Goal: Task Accomplishment & Management: Use online tool/utility

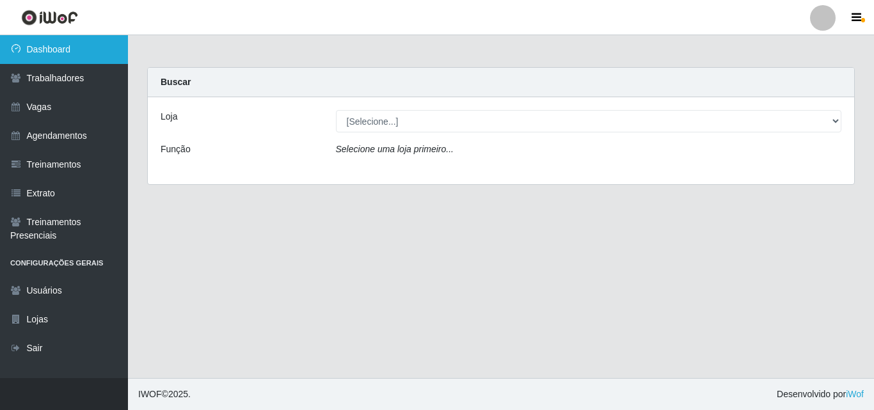
click at [82, 45] on link "Dashboard" at bounding box center [64, 49] width 128 height 29
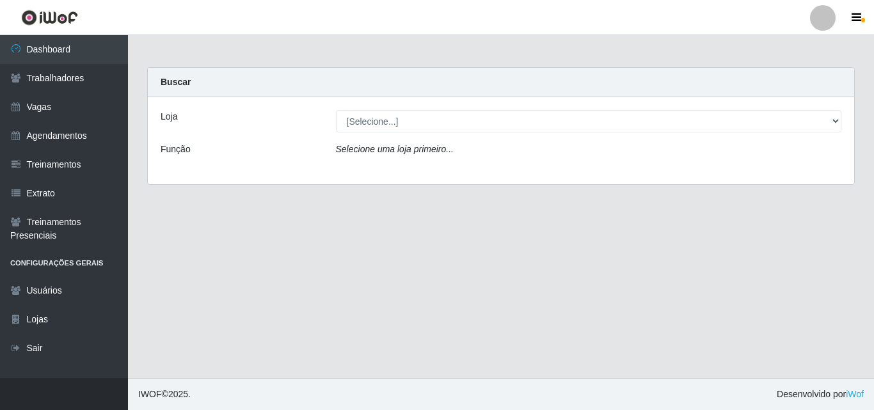
click at [351, 146] on icon "Selecione uma loja primeiro..." at bounding box center [395, 149] width 118 height 10
click at [336, 157] on div "Selecione uma loja primeiro..." at bounding box center [588, 152] width 525 height 19
click at [169, 153] on label "Função" at bounding box center [176, 149] width 30 height 13
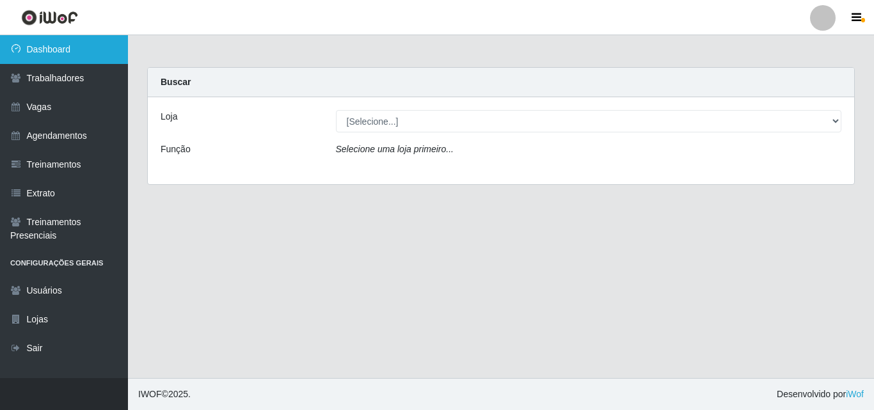
click at [64, 45] on link "Dashboard" at bounding box center [64, 49] width 128 height 29
click at [76, 51] on link "Dashboard" at bounding box center [64, 49] width 128 height 29
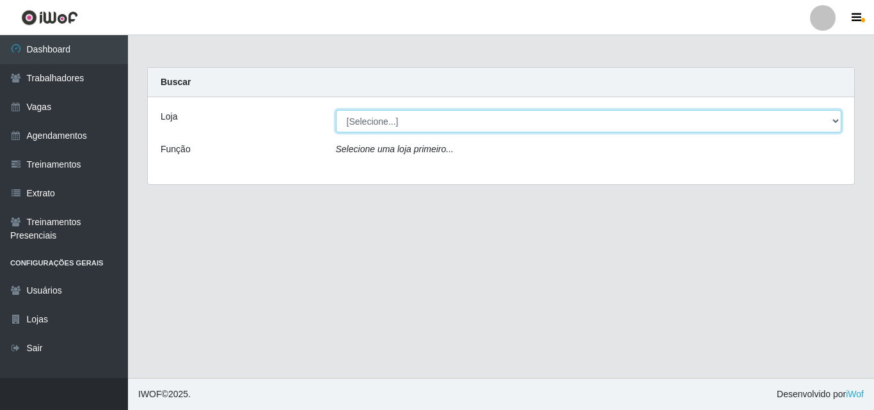
click at [351, 120] on select "[Selecione...] Chinatown Sushimi - [GEOGRAPHIC_DATA]" at bounding box center [589, 121] width 506 height 22
select select "357"
click at [336, 110] on select "[Selecione...] Chinatown Sushimi - [GEOGRAPHIC_DATA]" at bounding box center [589, 121] width 506 height 22
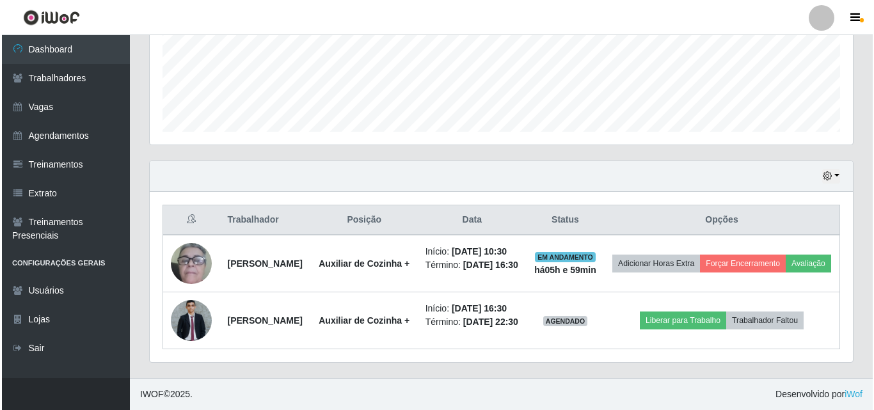
scroll to position [372, 0]
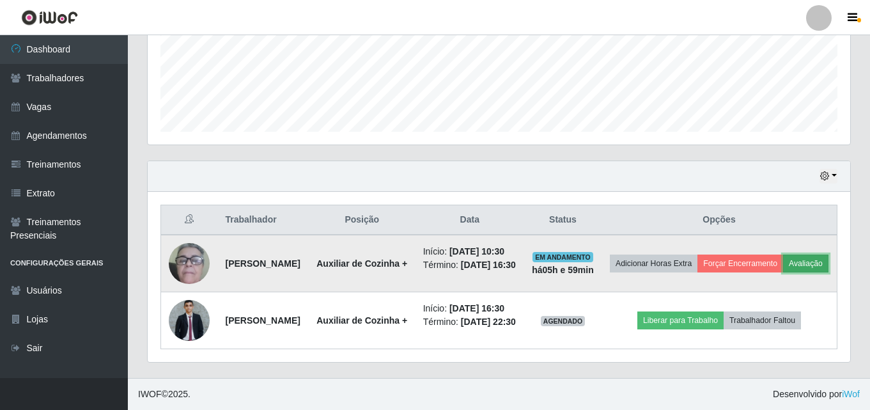
click at [783, 255] on button "Avaliação" at bounding box center [805, 264] width 45 height 18
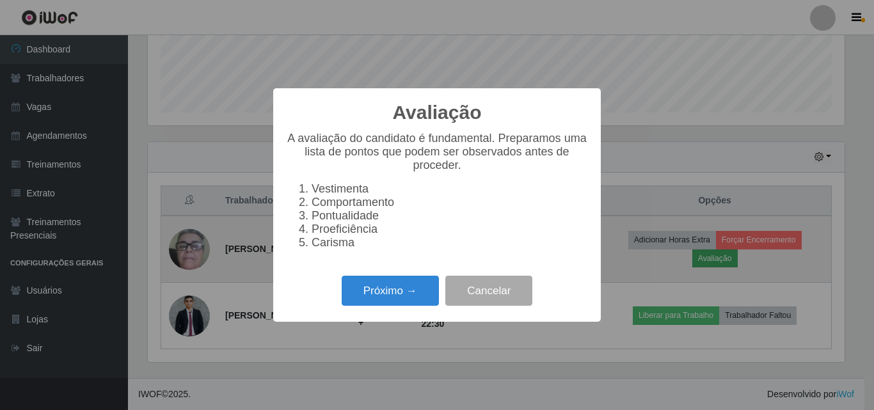
scroll to position [265, 697]
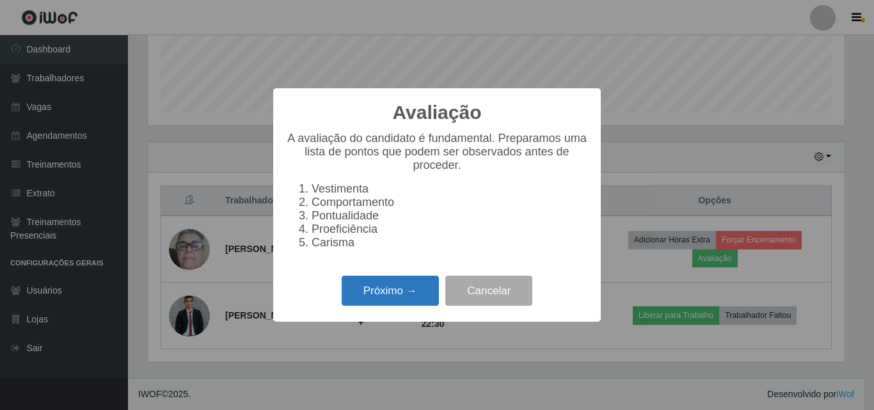
click at [393, 293] on button "Próximo →" at bounding box center [390, 291] width 97 height 30
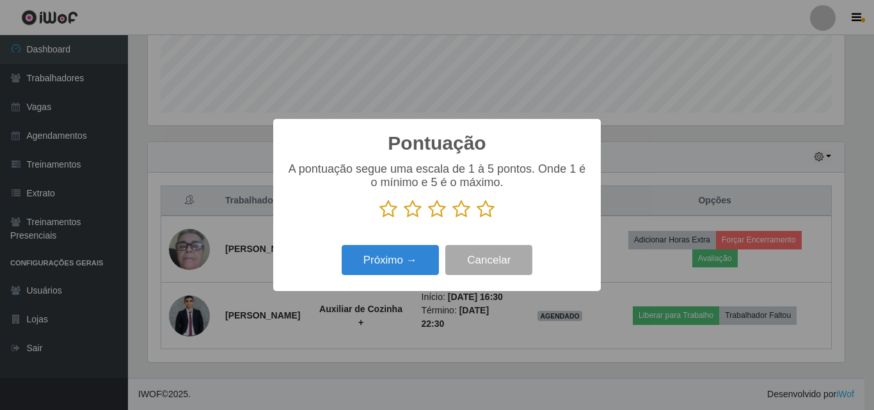
click at [387, 214] on icon at bounding box center [388, 209] width 18 height 19
click at [379, 219] on input "radio" at bounding box center [379, 219] width 0 height 0
click at [412, 214] on icon at bounding box center [413, 209] width 18 height 19
click at [404, 219] on input "radio" at bounding box center [404, 219] width 0 height 0
click at [437, 216] on icon at bounding box center [437, 209] width 18 height 19
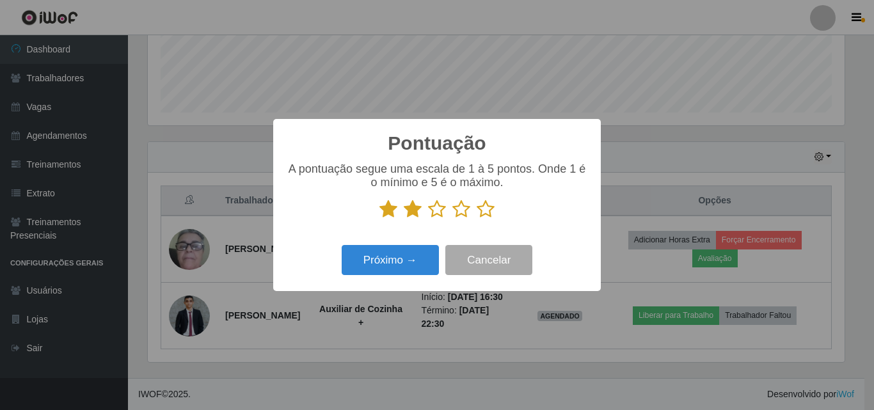
click at [428, 219] on input "radio" at bounding box center [428, 219] width 0 height 0
click at [462, 212] on icon at bounding box center [461, 209] width 18 height 19
click at [452, 219] on input "radio" at bounding box center [452, 219] width 0 height 0
click at [416, 255] on button "Próximo →" at bounding box center [390, 260] width 97 height 30
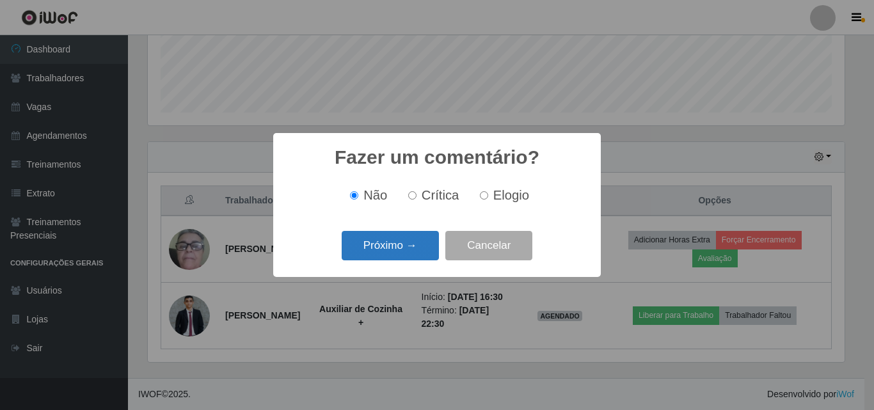
click at [404, 242] on button "Próximo →" at bounding box center [390, 246] width 97 height 30
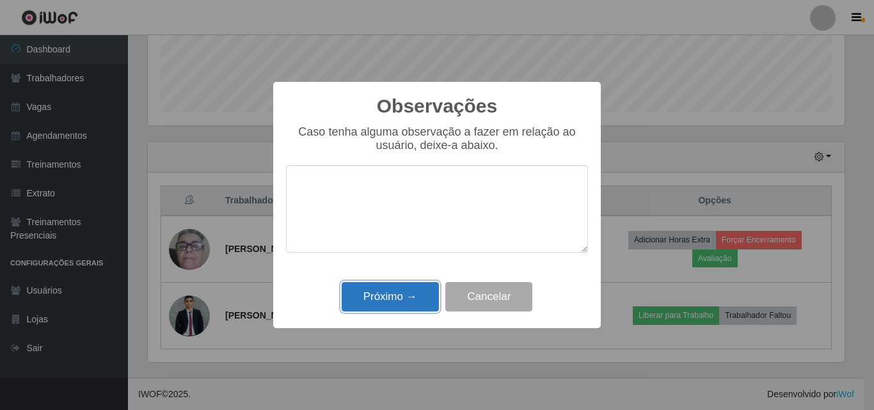
click at [395, 285] on button "Próximo →" at bounding box center [390, 297] width 97 height 30
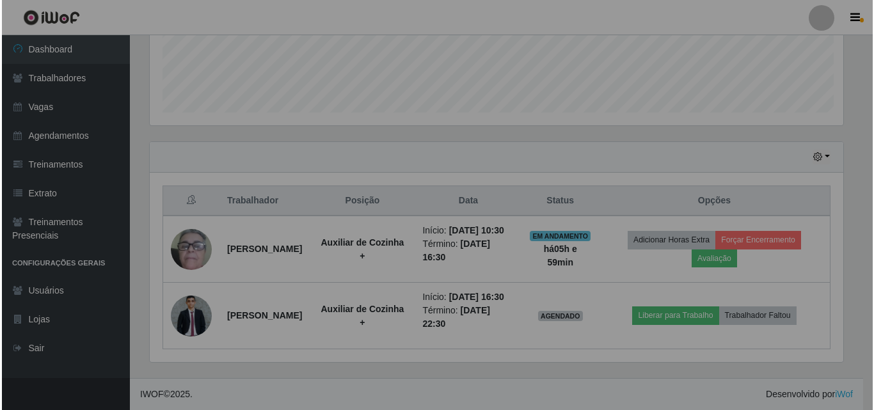
scroll to position [265, 703]
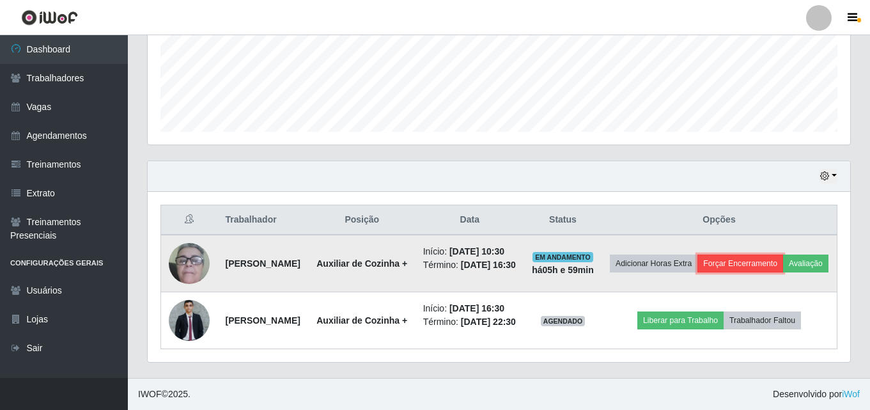
click at [767, 255] on button "Forçar Encerramento" at bounding box center [741, 264] width 86 height 18
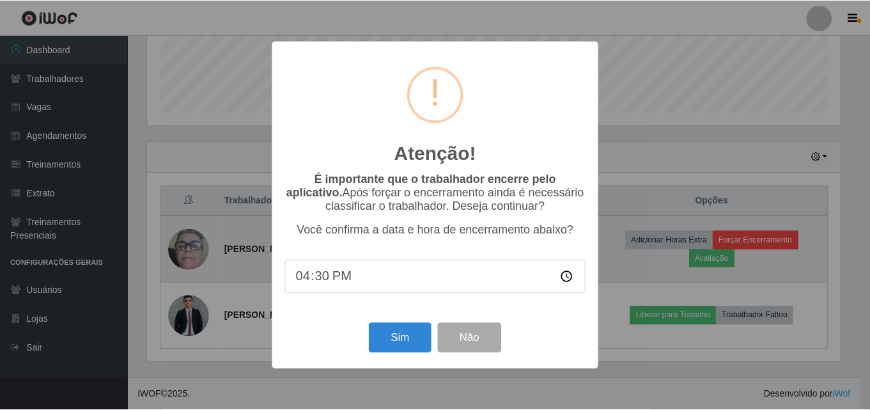
scroll to position [265, 697]
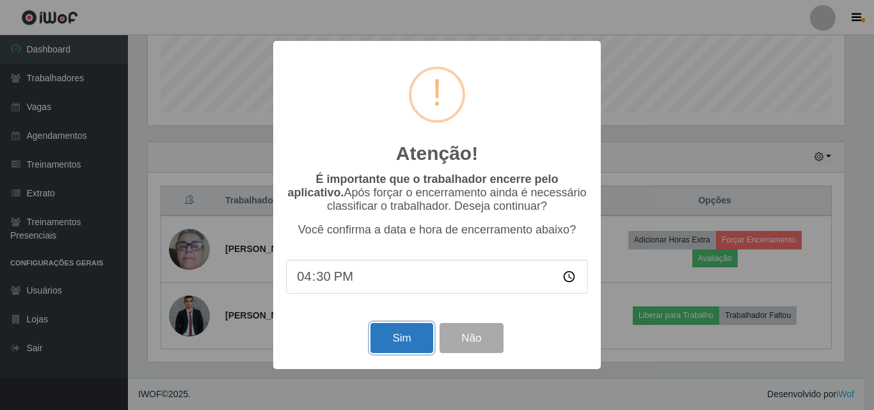
click at [398, 336] on button "Sim" at bounding box center [401, 338] width 62 height 30
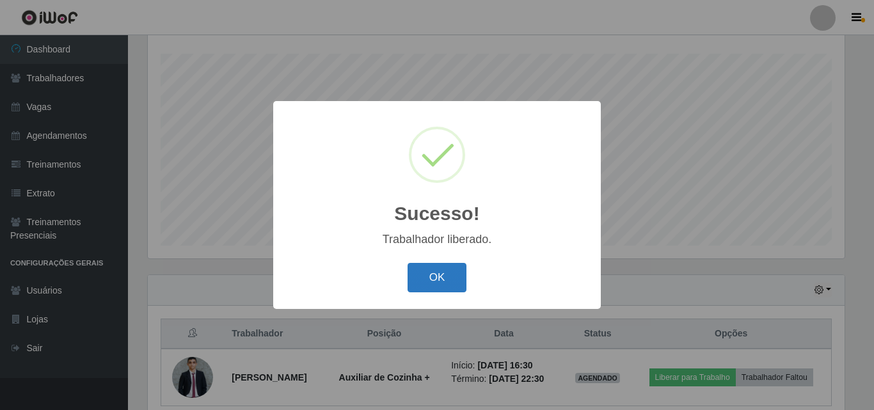
click at [436, 274] on button "OK" at bounding box center [436, 278] width 59 height 30
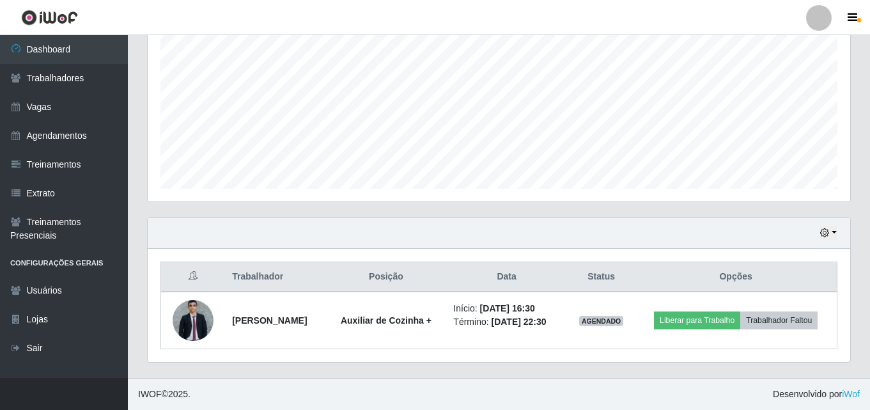
scroll to position [278, 0]
drag, startPoint x: 155, startPoint y: 72, endPoint x: 569, endPoint y: 216, distance: 437.9
click at [569, 218] on div "Hoje 1 dia 3 dias 1 Semana Não encerrados" at bounding box center [499, 233] width 703 height 31
